Goal: Transaction & Acquisition: Download file/media

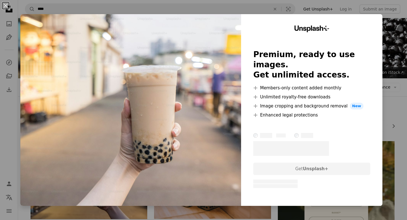
scroll to position [119, 0]
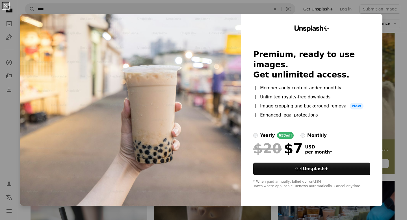
click at [397, 26] on div "An X shape Unsplash+ Premium, ready to use images. Get unlimited access. A plus…" at bounding box center [203, 110] width 407 height 220
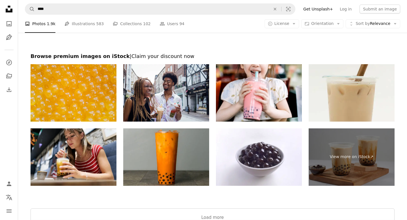
scroll to position [1185, 0]
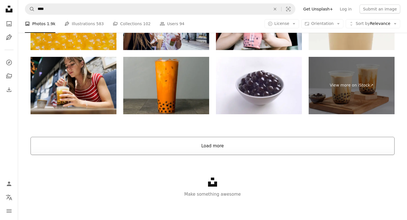
click at [273, 145] on button "Load more" at bounding box center [213, 146] width 364 height 18
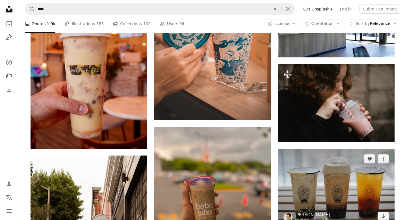
scroll to position [1445, 0]
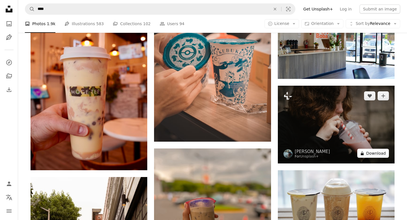
click at [378, 158] on button "A lock Download" at bounding box center [374, 153] width 32 height 9
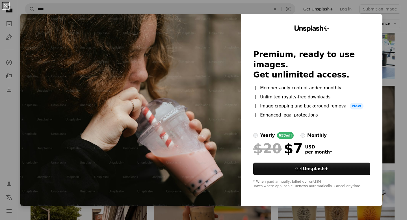
click at [399, 35] on div "An X shape Unsplash+ Premium, ready to use images. Get unlimited access. A plus…" at bounding box center [203, 110] width 407 height 220
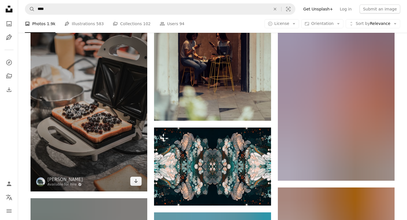
scroll to position [2190, 0]
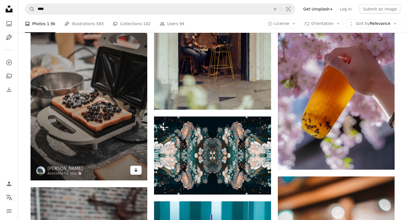
click at [137, 172] on icon "Arrow pointing down" at bounding box center [136, 170] width 5 height 7
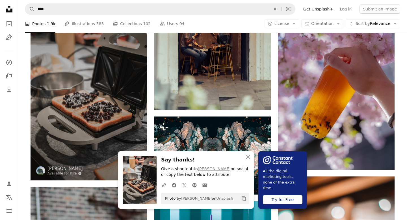
click at [100, 139] on img at bounding box center [89, 92] width 117 height 175
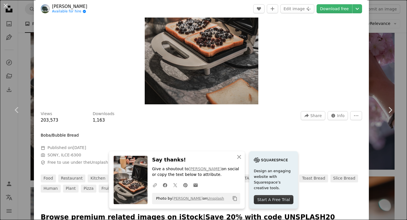
scroll to position [110, 0]
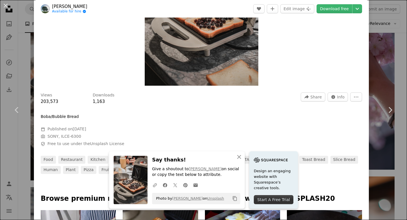
click at [318, 67] on div "Zoom in" at bounding box center [201, 0] width 335 height 176
click at [35, 23] on div "Zoom in" at bounding box center [201, 0] width 335 height 176
click at [75, 0] on header "[PERSON_NAME] [PERSON_NAME] for hire A checkmark inside of a circle A heart A p…" at bounding box center [201, 9] width 335 height 18
click at [76, 8] on link "[PERSON_NAME]" at bounding box center [69, 7] width 35 height 6
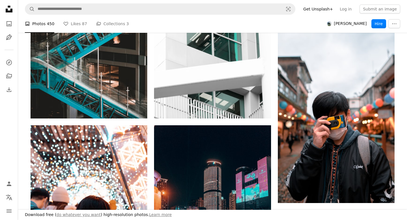
scroll to position [237, 0]
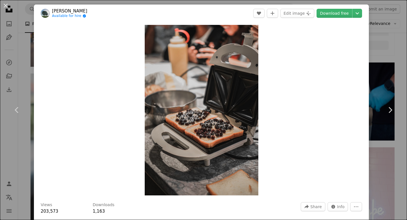
scroll to position [2190, 0]
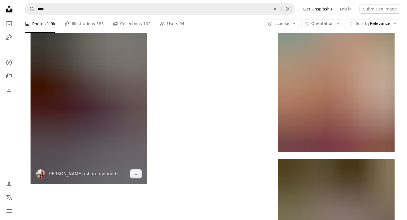
scroll to position [2951, 0]
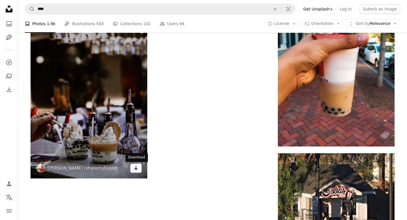
click at [138, 170] on link "Arrow pointing down" at bounding box center [135, 168] width 11 height 9
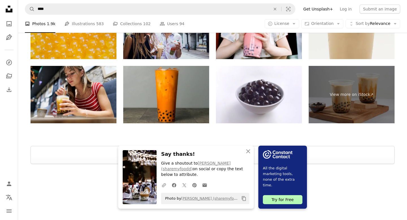
scroll to position [3241, 0]
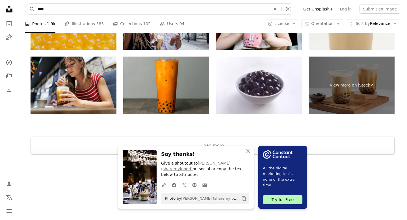
click at [100, 8] on input "****" at bounding box center [152, 9] width 234 height 11
type input "**********"
click at [294, 9] on icon "Visual search" at bounding box center [289, 9] width 14 height 6
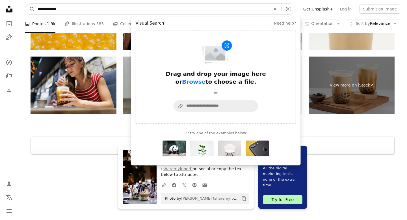
click at [221, 9] on input "**********" at bounding box center [152, 9] width 234 height 11
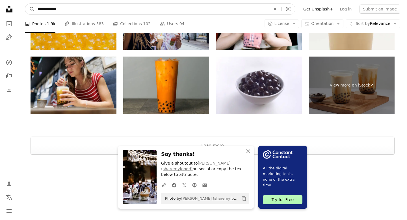
click button "A magnifying glass" at bounding box center [30, 9] width 10 height 11
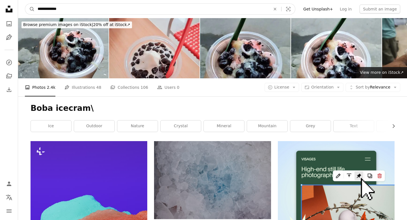
click at [196, 9] on input "**********" at bounding box center [152, 9] width 234 height 11
type input "**********"
